Goal: Find specific page/section: Find specific page/section

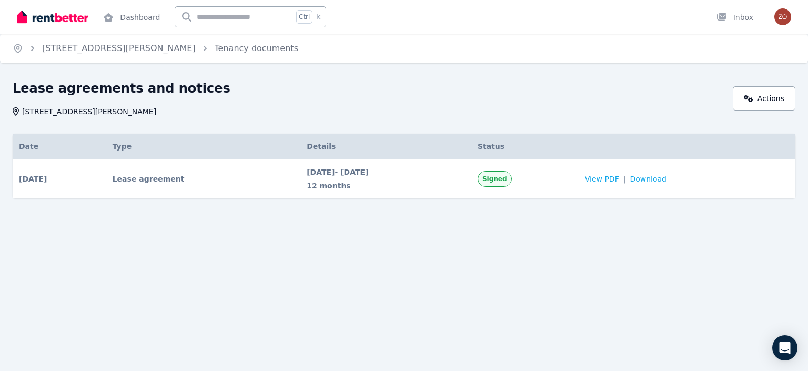
click at [312, 206] on div "Date Type Details Status [DATE] # 1 Lease agreement Signed Date [DATE] Details …" at bounding box center [404, 176] width 783 height 84
drag, startPoint x: 342, startPoint y: 173, endPoint x: 389, endPoint y: 175, distance: 46.8
click at [389, 175] on span "[DATE] - [DATE]" at bounding box center [386, 172] width 158 height 11
click at [382, 260] on div "Home [STREET_ADDRESS][PERSON_NAME] Tenancy documents Lease agreements and notic…" at bounding box center [404, 185] width 808 height 371
